Goal: Use online tool/utility: Utilize a website feature to perform a specific function

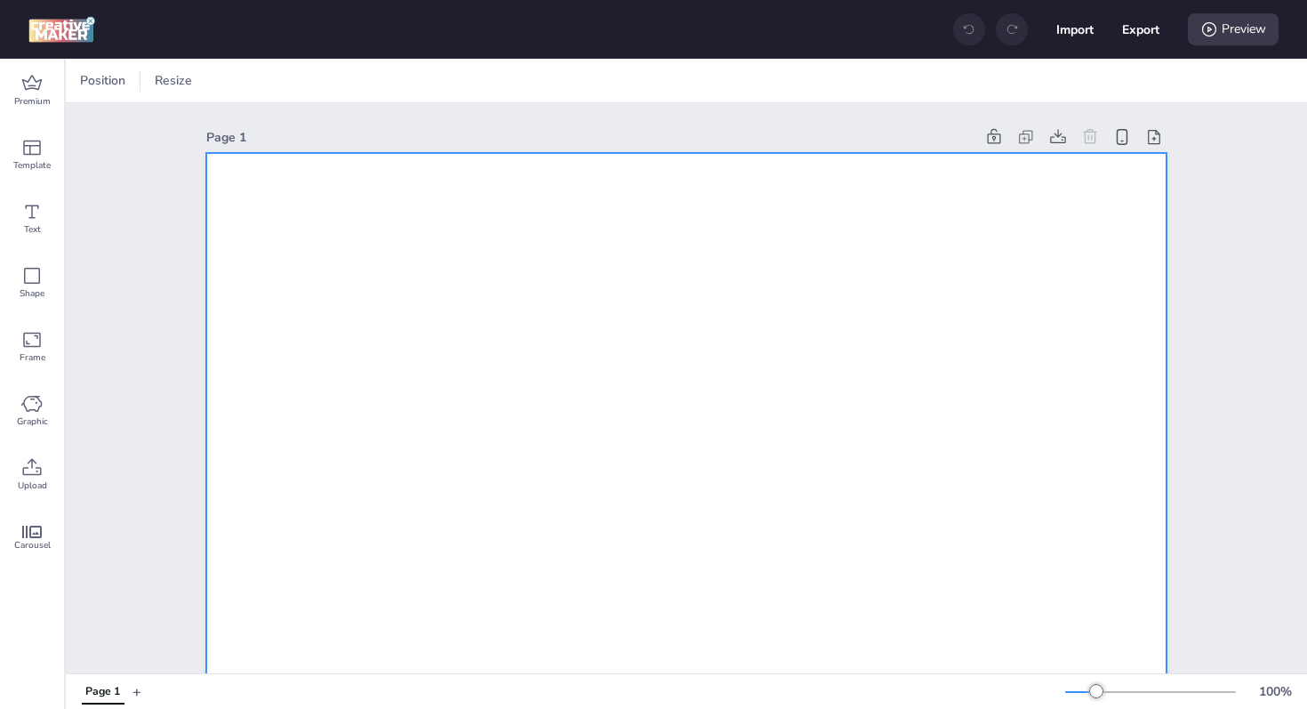
click at [241, 81] on div at bounding box center [241, 81] width 27 height 18
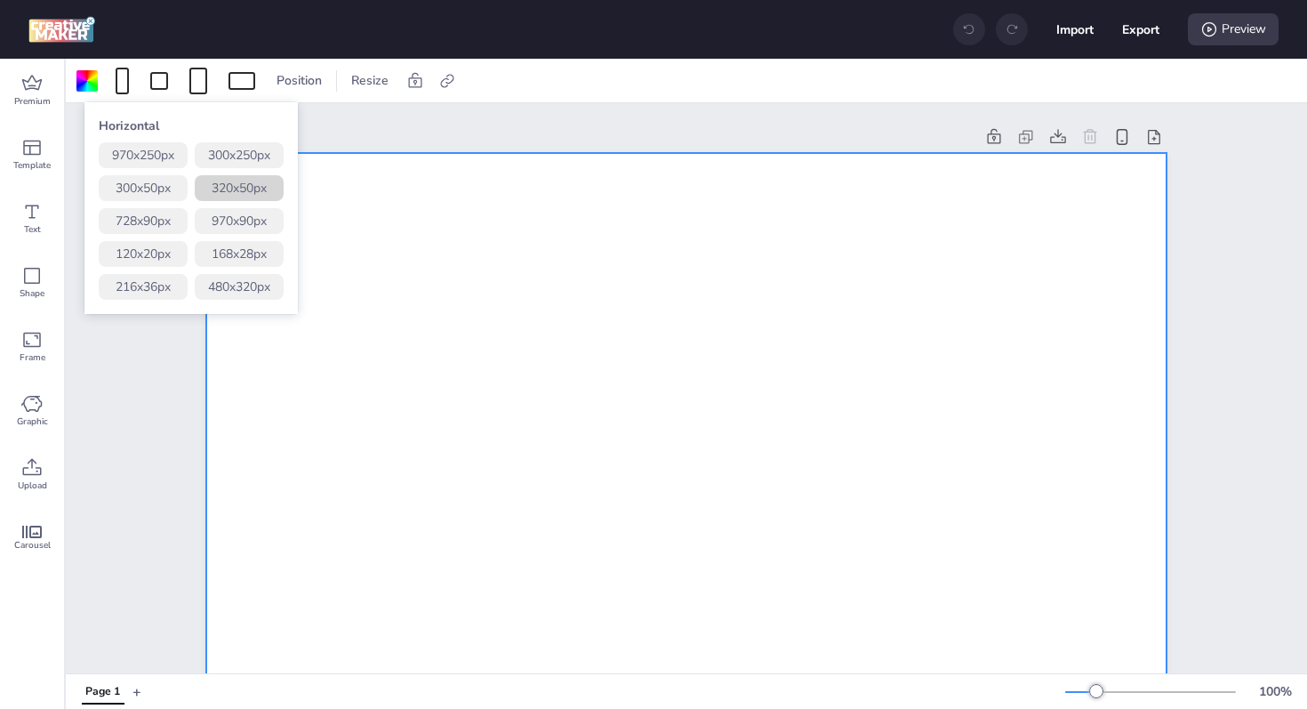
click at [237, 187] on button "320 x 50 px" at bounding box center [239, 188] width 89 height 26
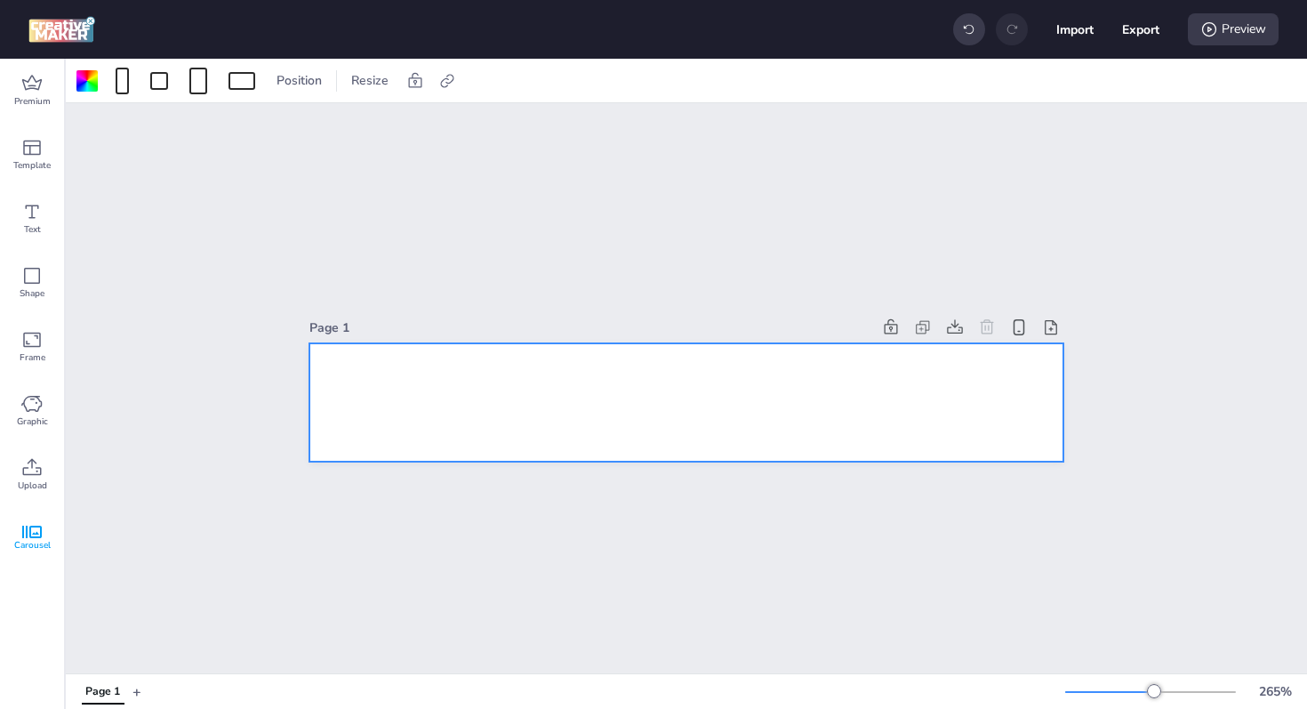
click at [31, 541] on span "Carousel" at bounding box center [32, 545] width 36 height 14
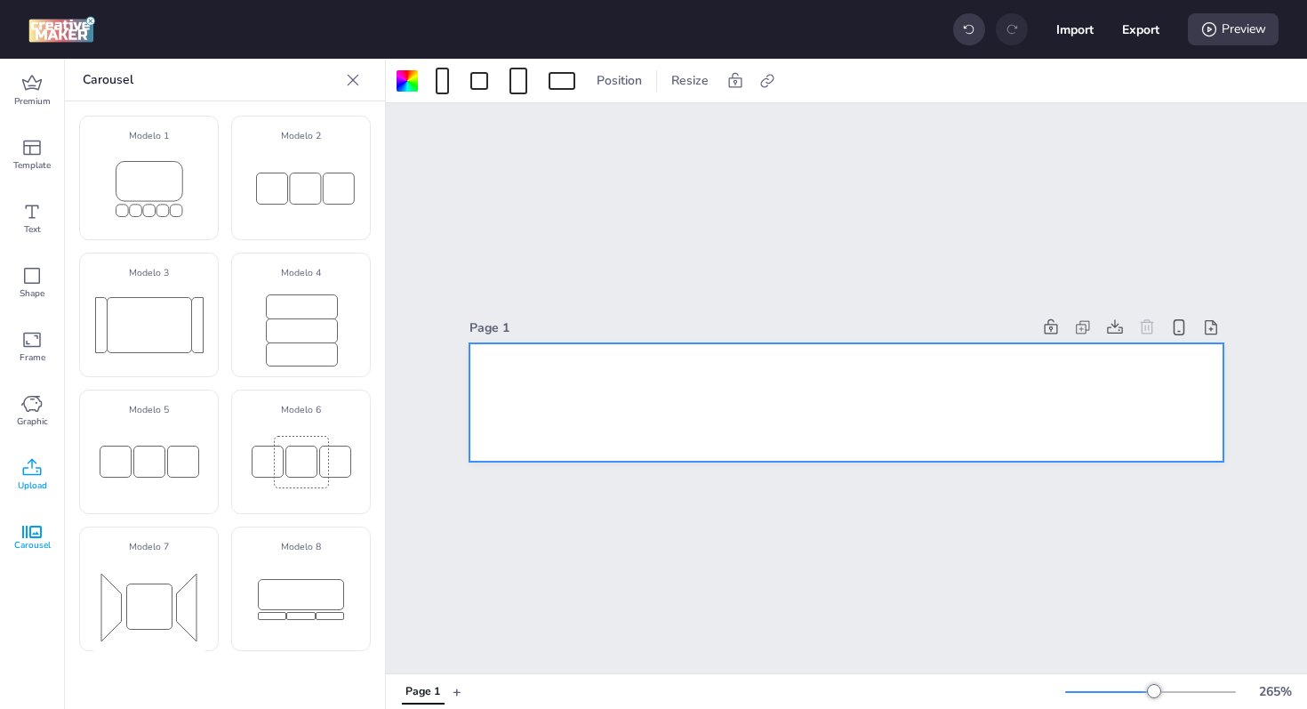
click at [29, 460] on icon at bounding box center [32, 466] width 19 height 17
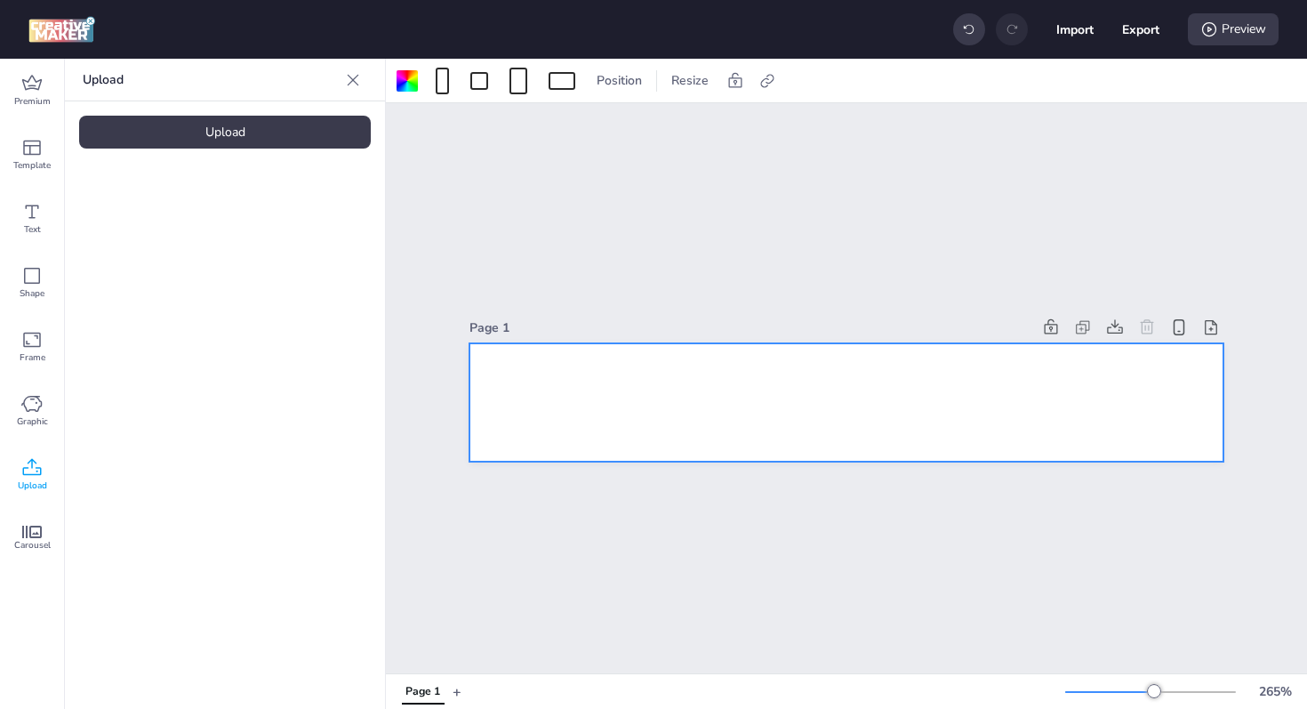
click at [198, 121] on div "Upload" at bounding box center [225, 132] width 292 height 33
click at [132, 224] on div at bounding box center [150, 248] width 142 height 142
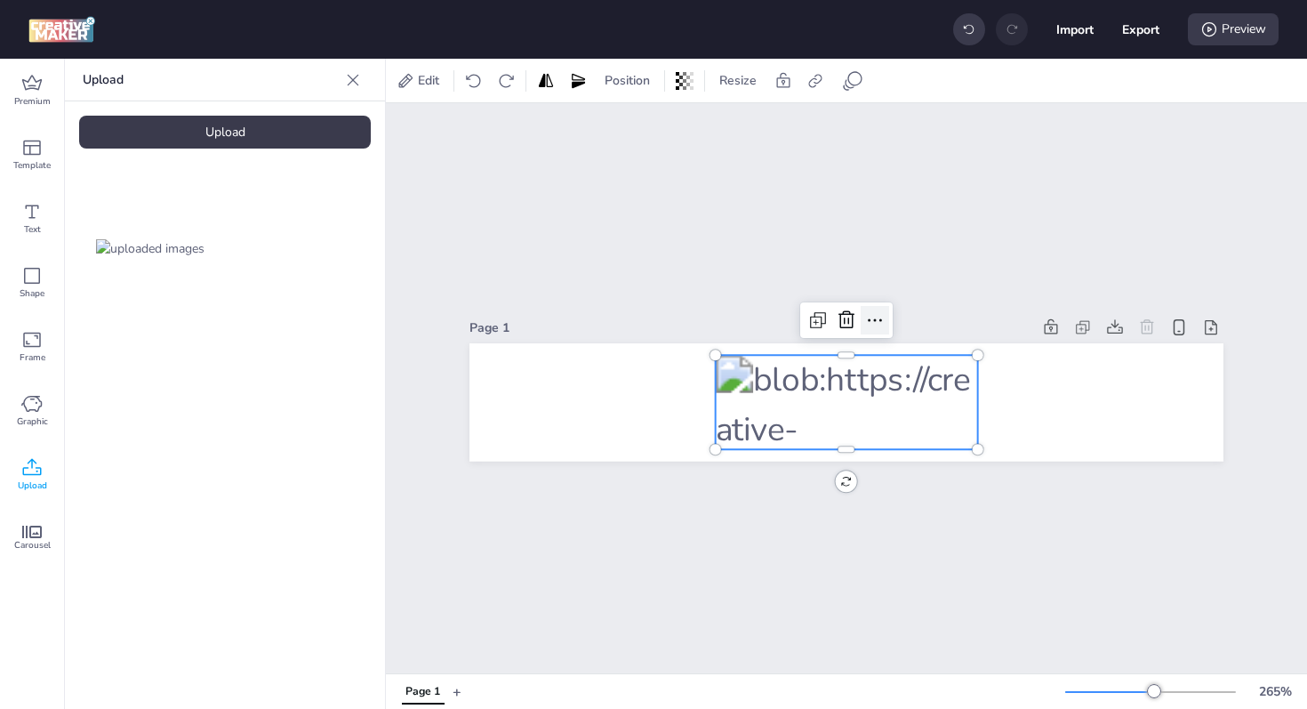
click at [872, 323] on icon at bounding box center [874, 319] width 21 height 21
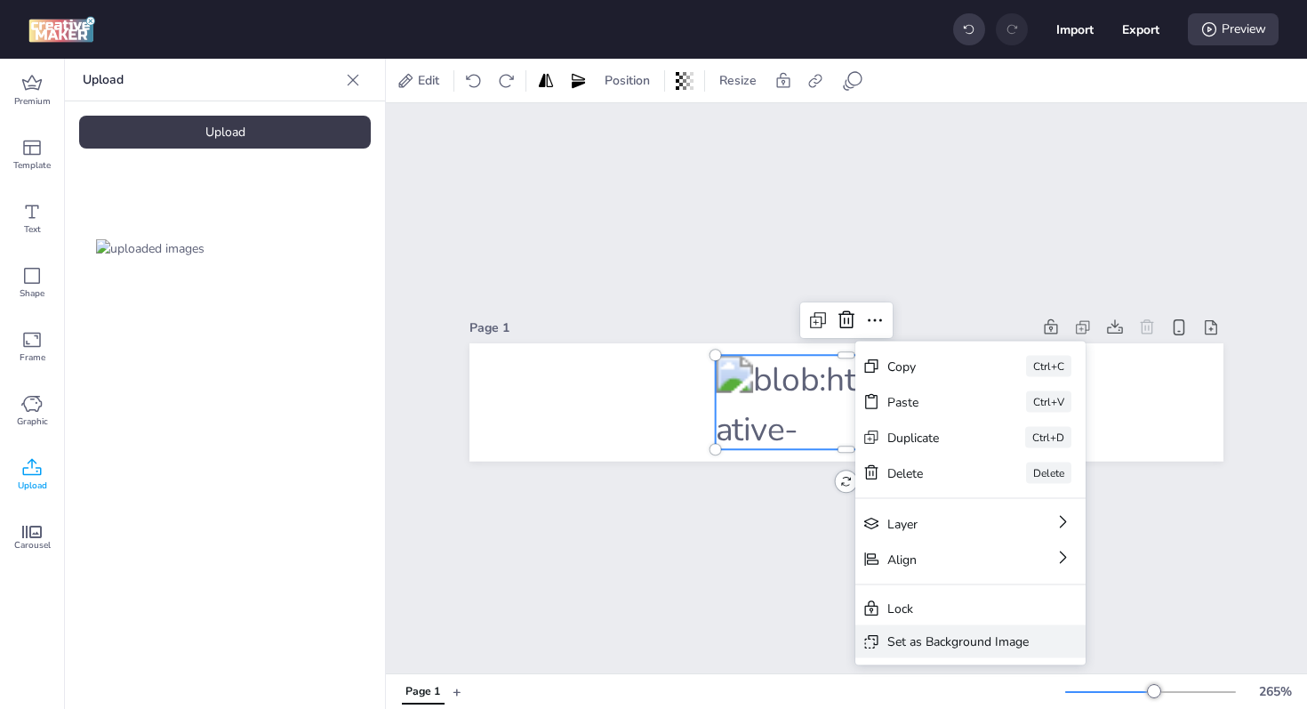
click at [924, 644] on div "Set as Background Image" at bounding box center [957, 641] width 141 height 19
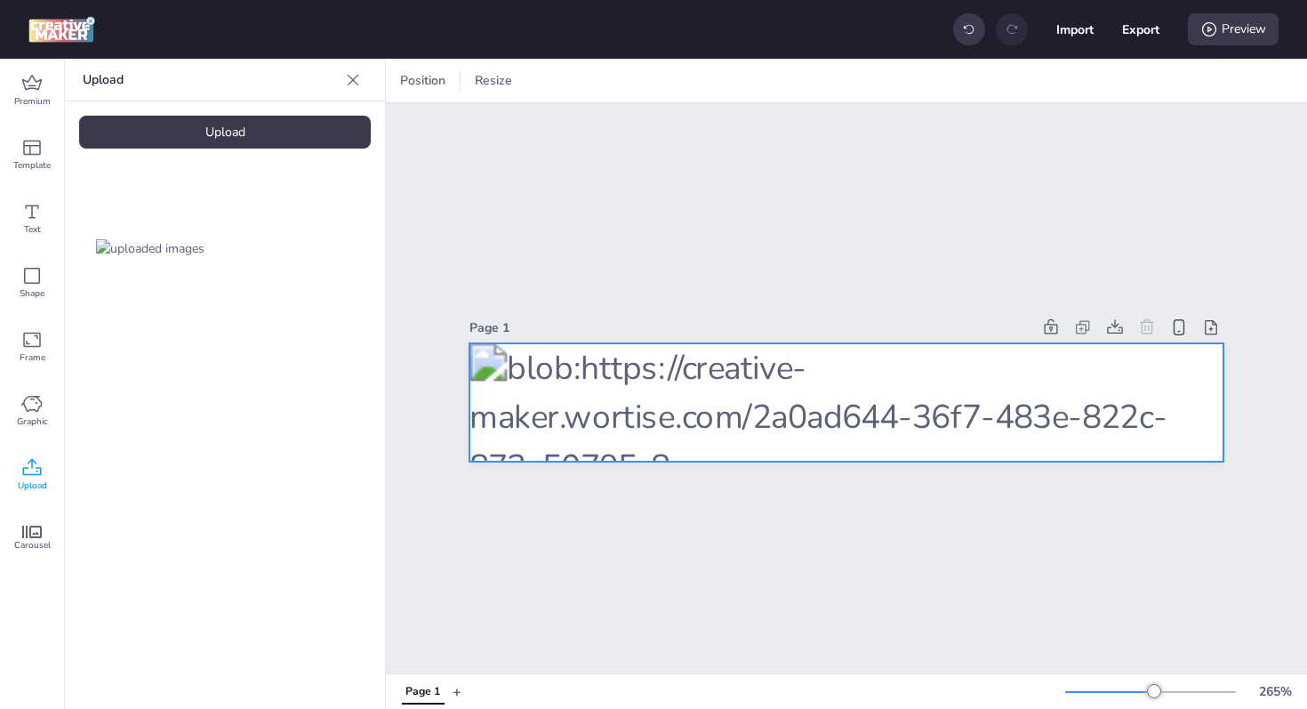
click at [649, 381] on div at bounding box center [846, 402] width 754 height 118
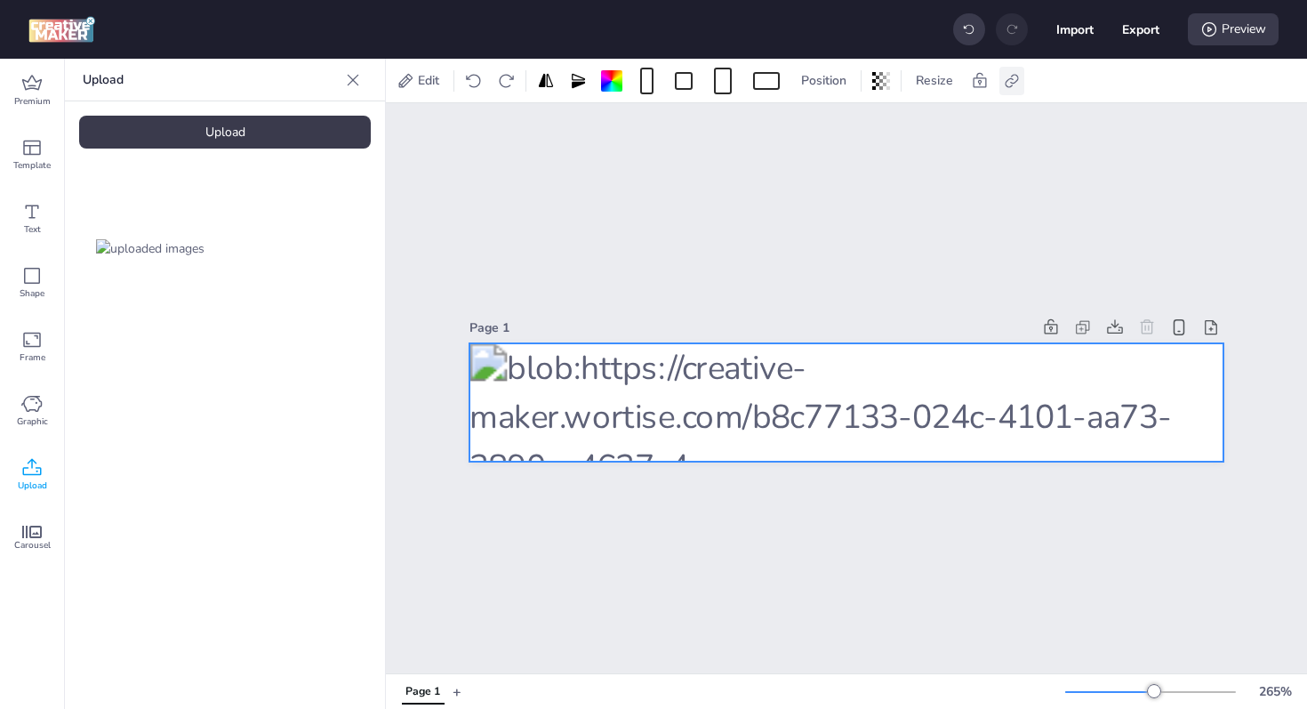
click at [1013, 84] on icon at bounding box center [1012, 81] width 18 height 18
click at [901, 132] on span "Activate hyperlink" at bounding box center [896, 125] width 99 height 19
click at [836, 132] on input "Activate hyperlink" at bounding box center [830, 133] width 12 height 12
checkbox input "true"
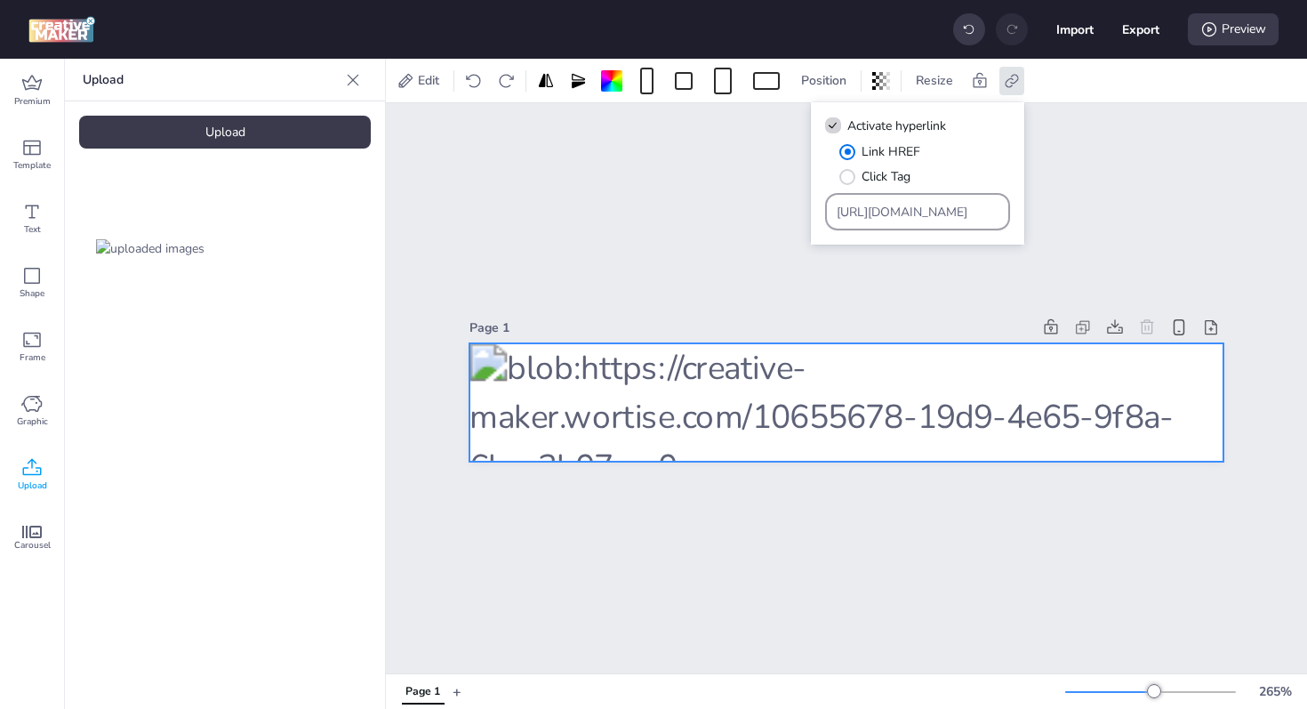
click at [914, 216] on input "[URL][DOMAIN_NAME]" at bounding box center [918, 212] width 163 height 19
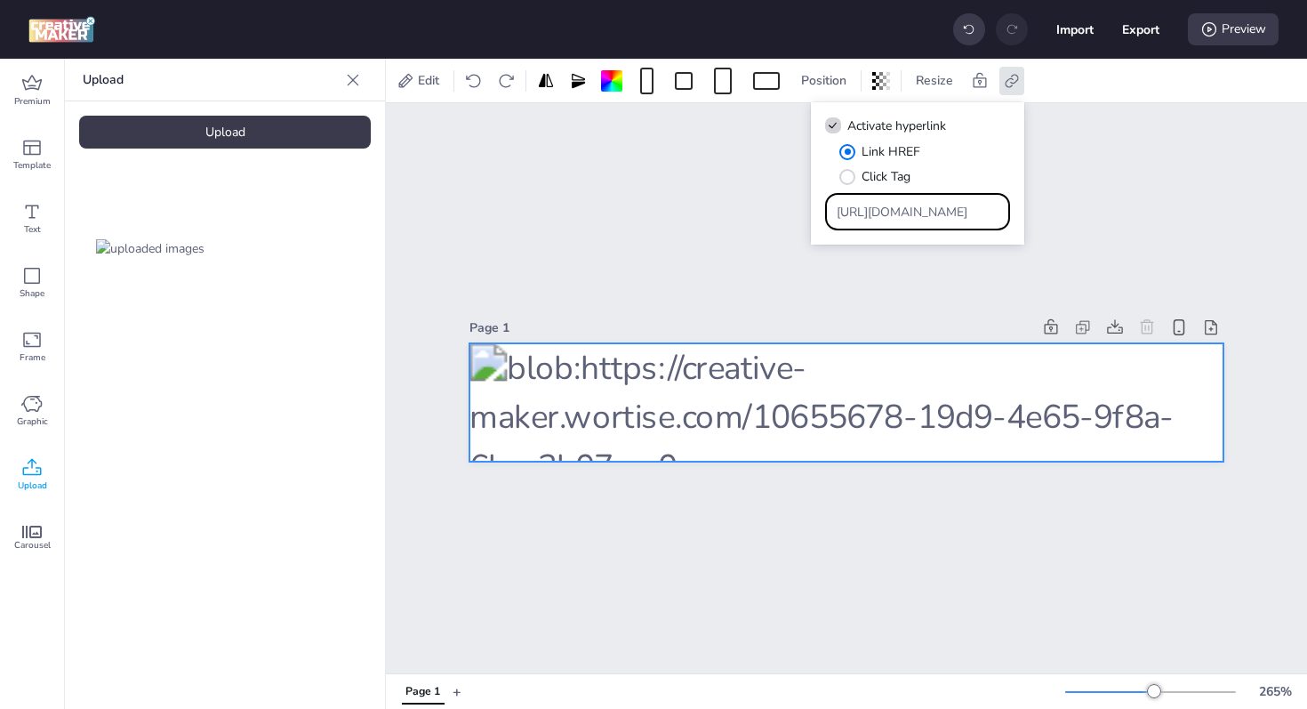
paste input "[DOMAIN_NAME][URL]"
type input "[URL][DOMAIN_NAME]"
click at [1109, 174] on div "Page 1" at bounding box center [846, 388] width 921 height 570
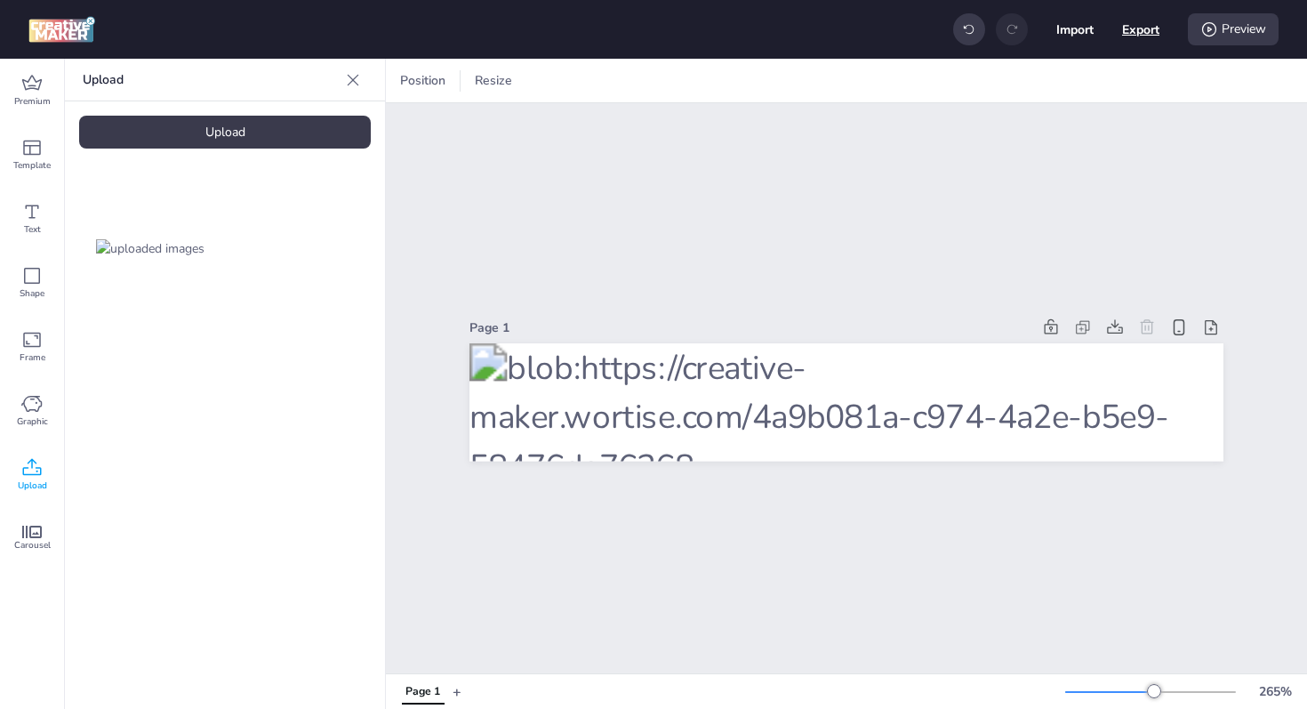
click at [1125, 36] on button "Export" at bounding box center [1140, 29] width 37 height 37
select select "html"
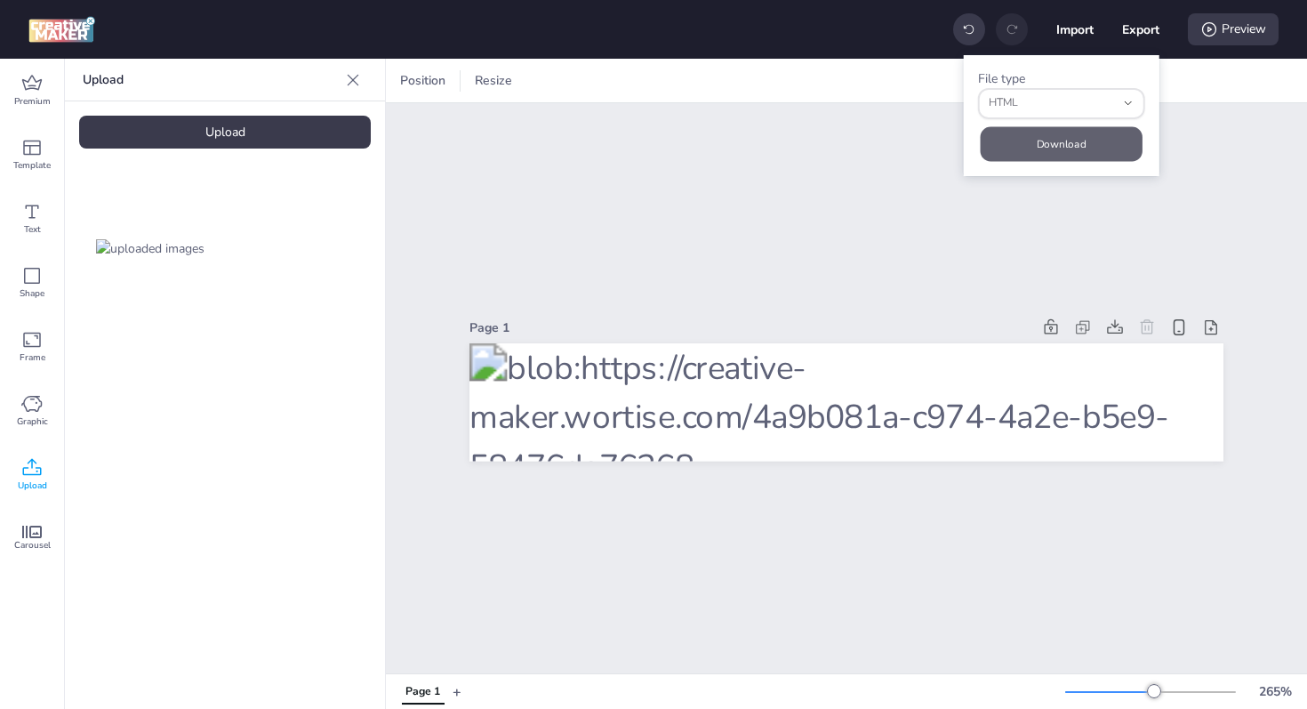
click at [1072, 130] on button "Download" at bounding box center [1062, 143] width 162 height 35
